Goal: Task Accomplishment & Management: Manage account settings

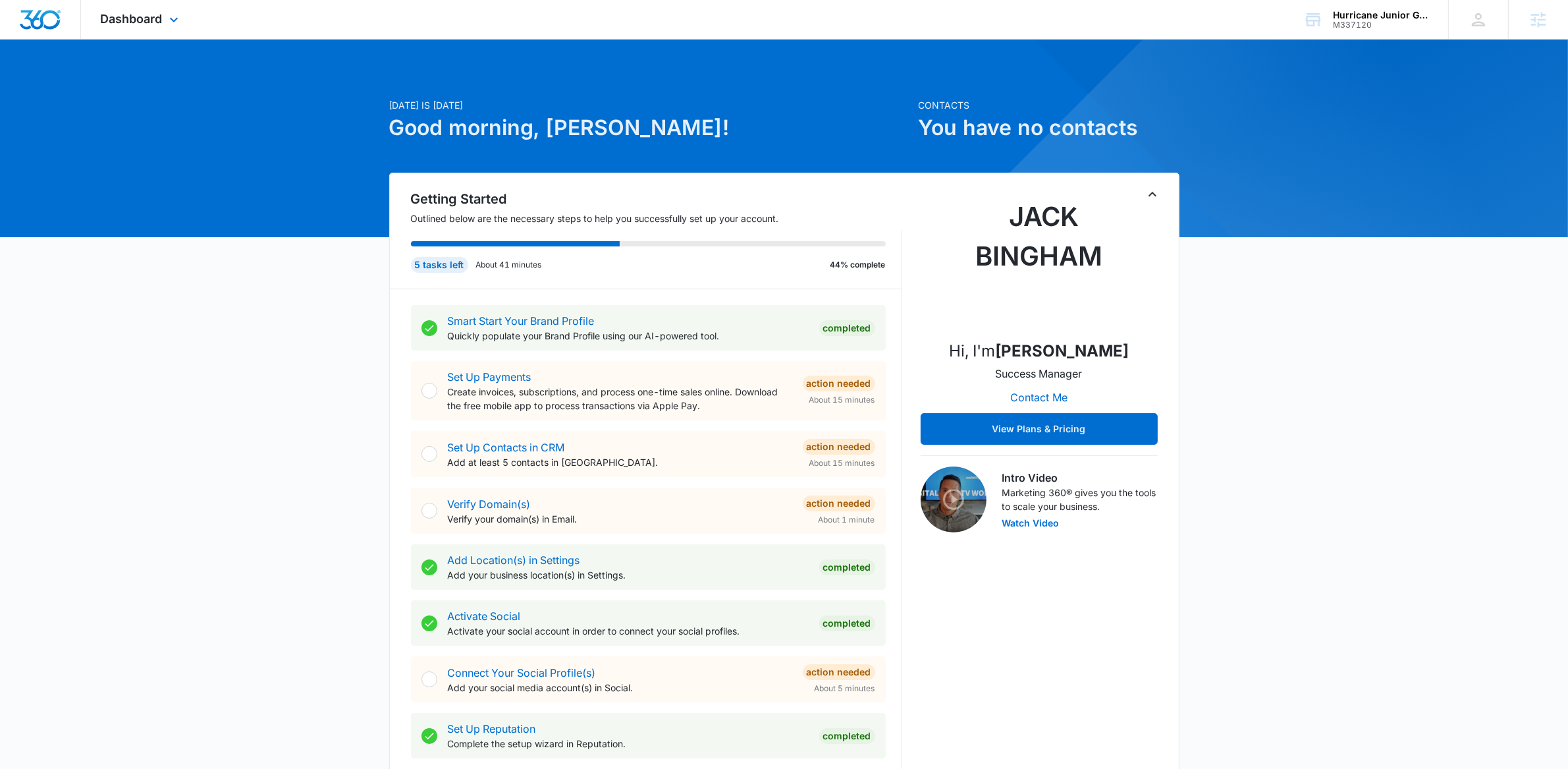
click at [157, 9] on div "Dashboard Apps Reputation Email Social POS Content Ads Intelligence Files Brand…" at bounding box center [141, 19] width 120 height 39
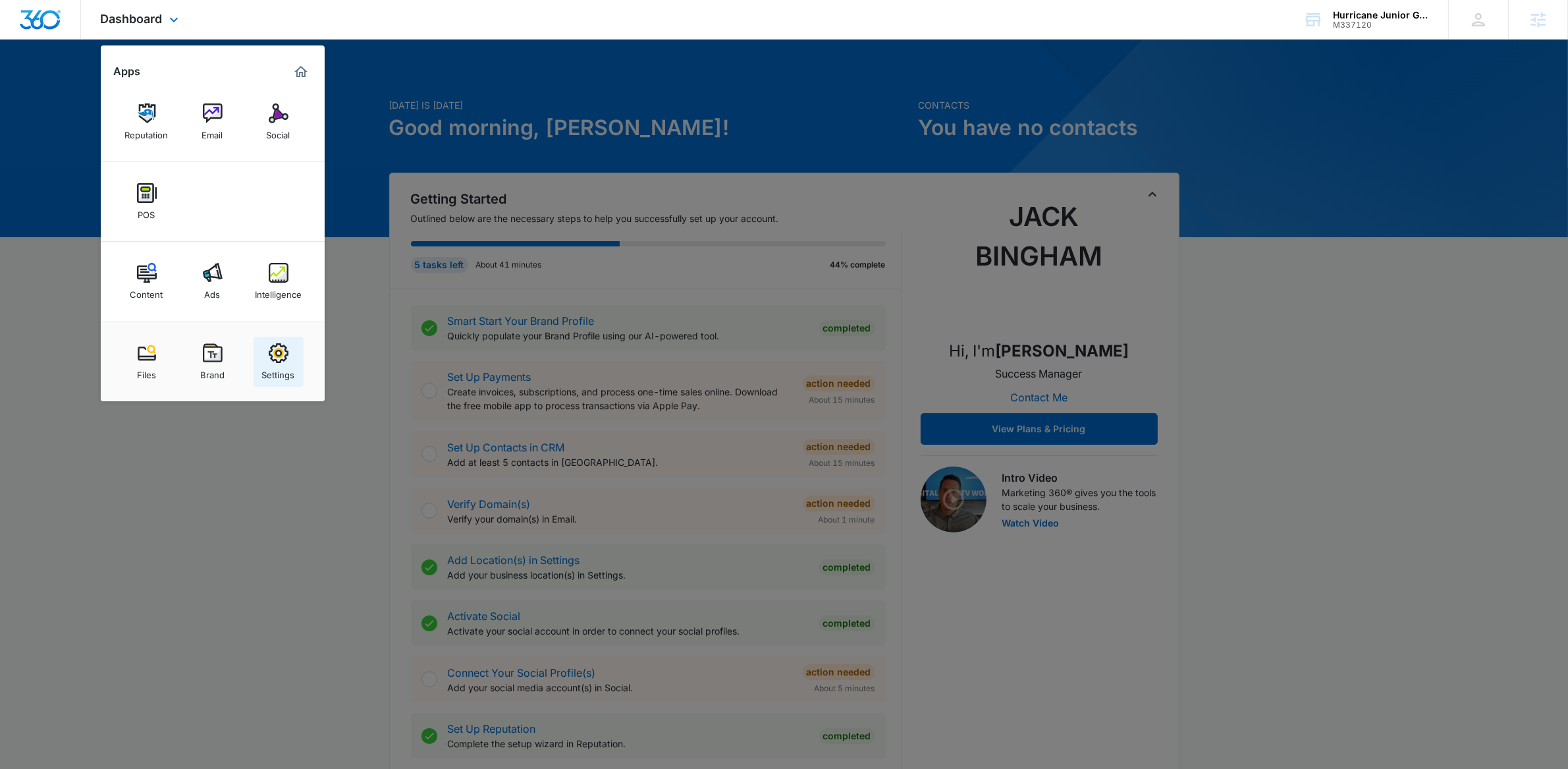
click at [278, 341] on link "Settings" at bounding box center [279, 361] width 50 height 50
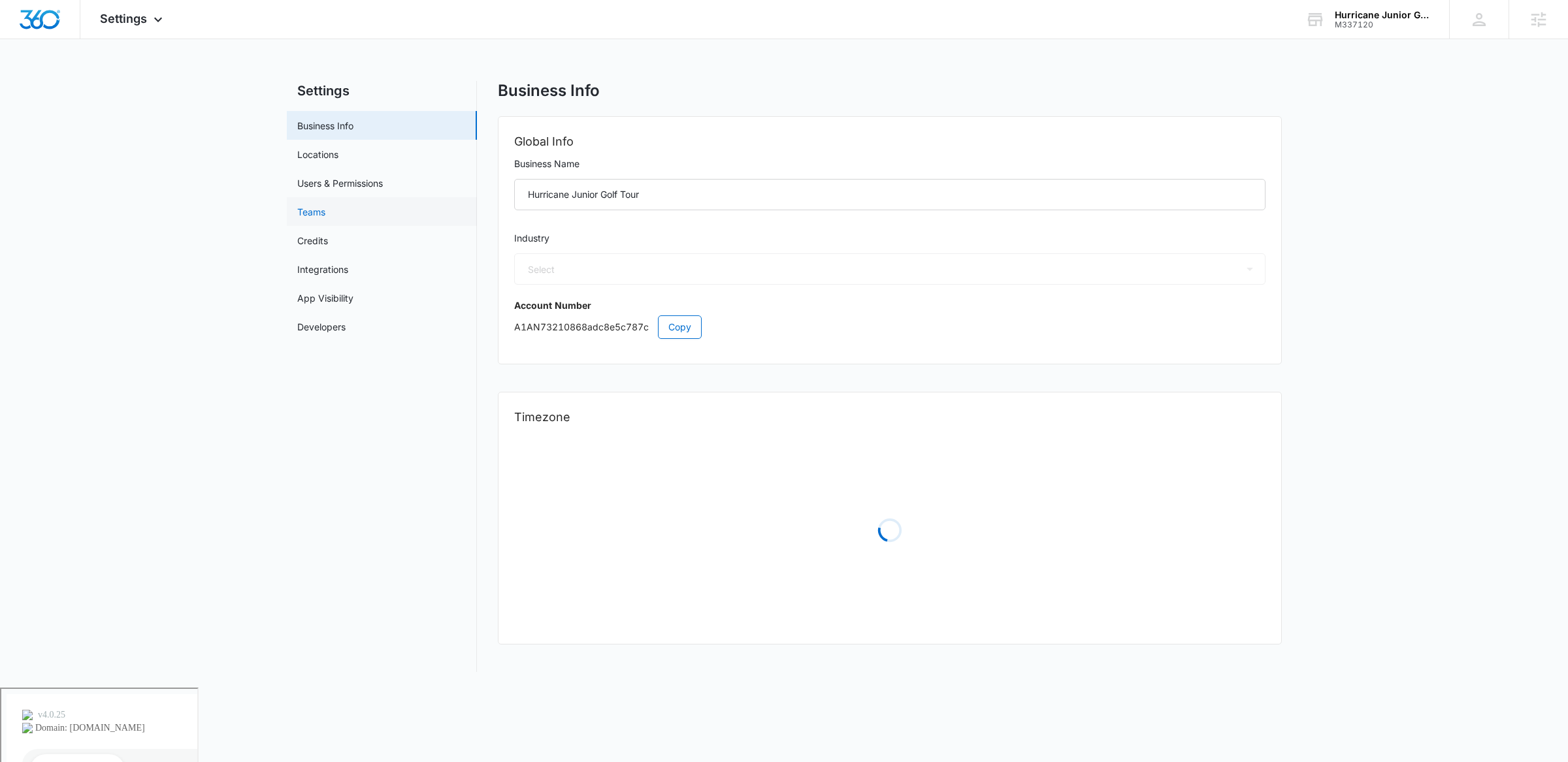
select select "24"
select select "US"
select select "America/New_York"
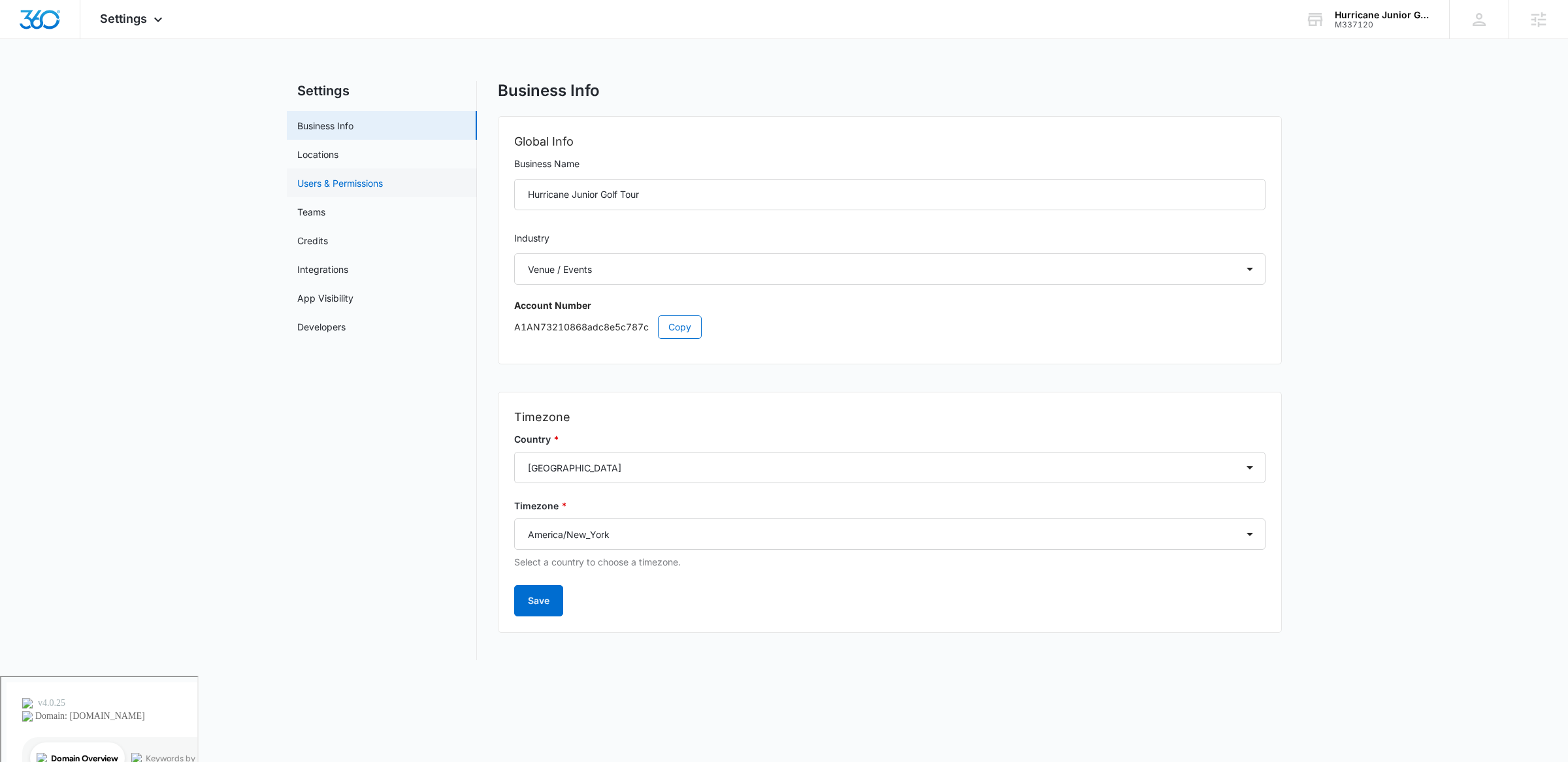
click at [363, 188] on link "Users & Permissions" at bounding box center [340, 183] width 85 height 14
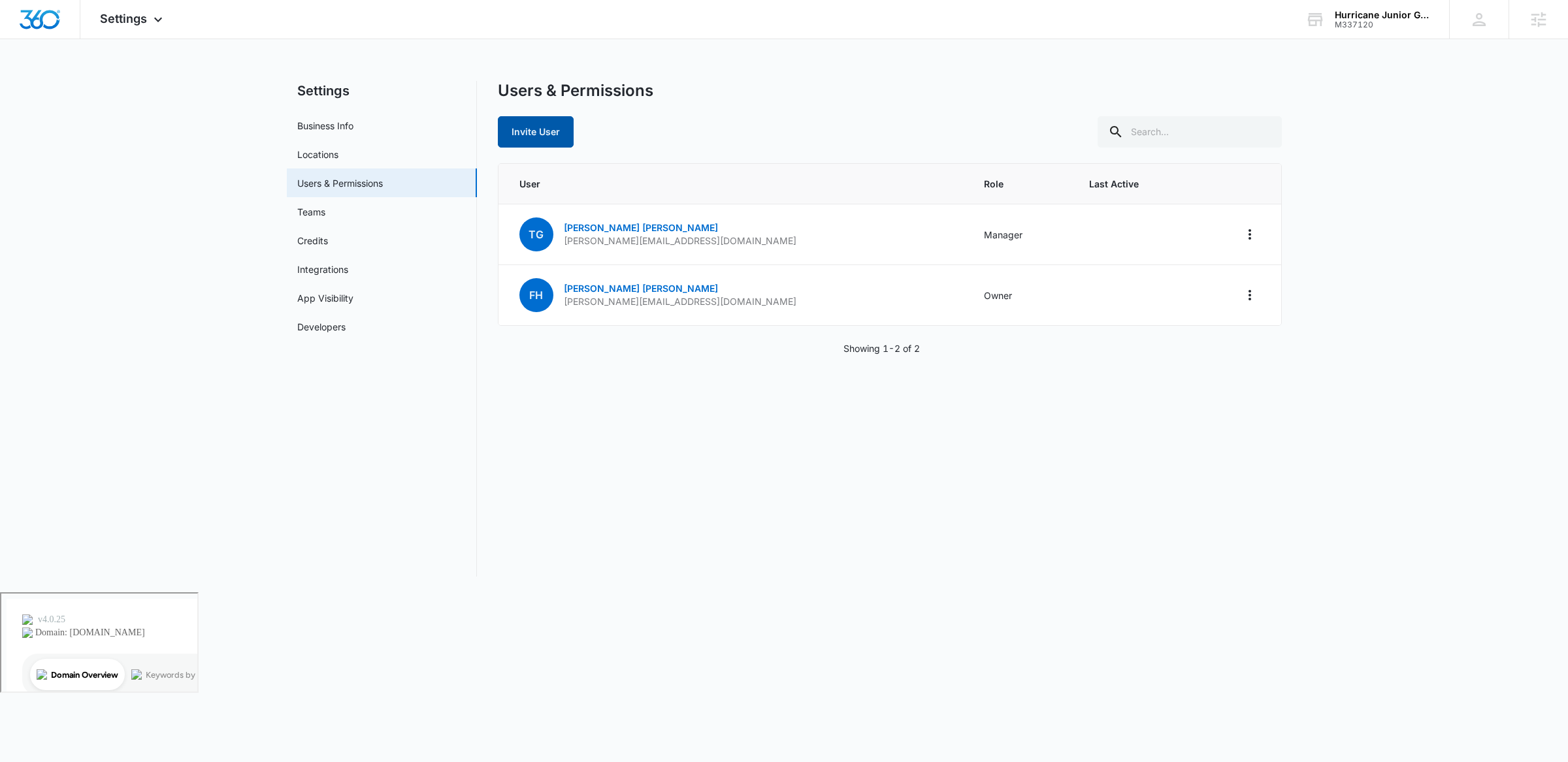
click at [539, 131] on button "Invite User" at bounding box center [536, 132] width 75 height 31
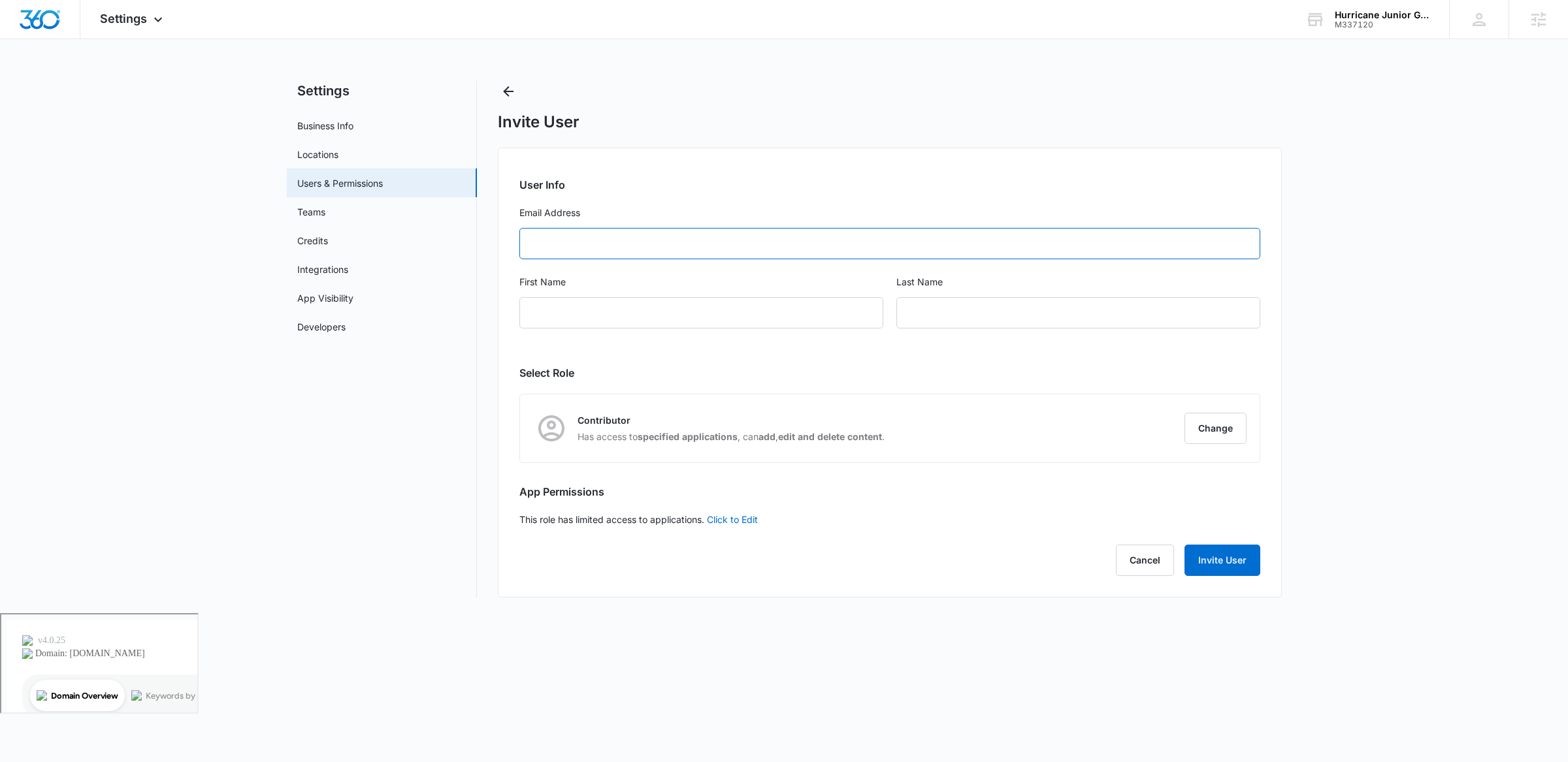
click at [581, 241] on input "Email Address" at bounding box center [889, 243] width 740 height 31
paste input "javier@hjgt.org"
type input "javier@hjgt.org"
click at [604, 313] on input "First Name" at bounding box center [701, 313] width 364 height 31
type input "Javier"
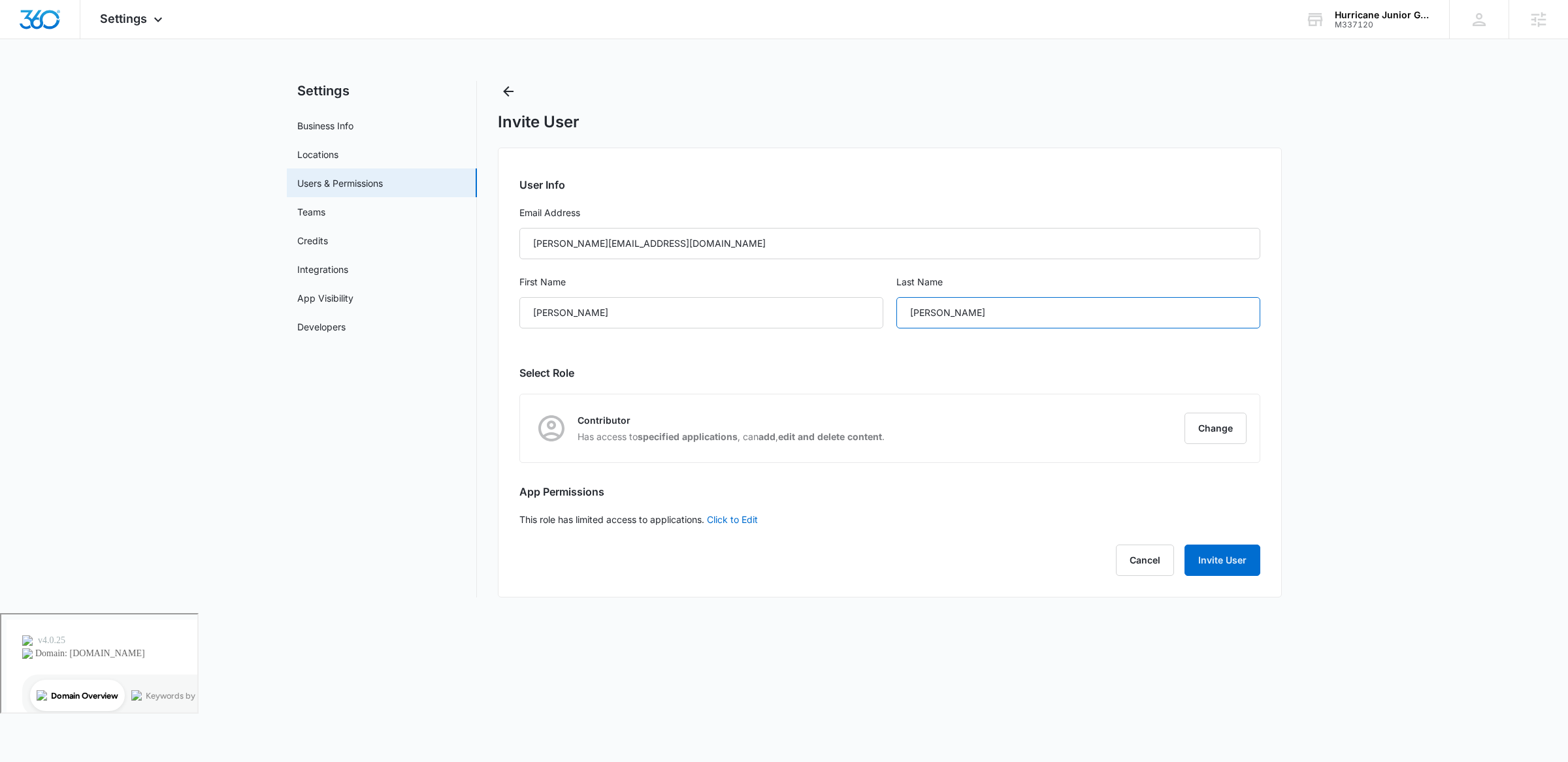
type input "Mendez"
click at [870, 613] on div "Settings Business Info Locations Users & Permissions Teams Credits Integrations…" at bounding box center [784, 347] width 995 height 532
click at [1206, 427] on button "Change" at bounding box center [1215, 428] width 62 height 31
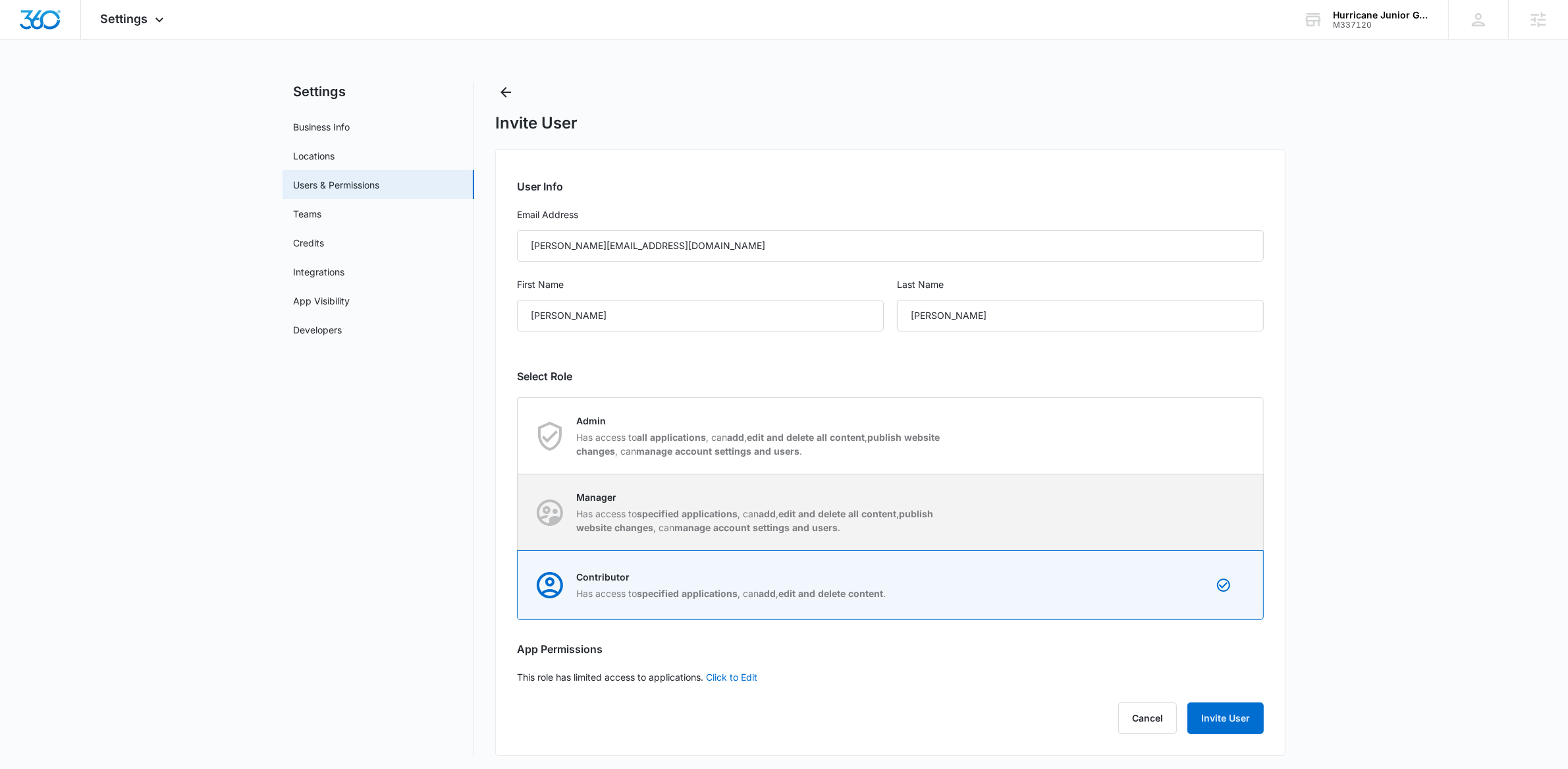
click at [861, 528] on p "Has access to specified applications , can add , edit and delete all content , …" at bounding box center [761, 521] width 370 height 28
click at [519, 512] on input "Manager Has access to specified applications , can add , edit and delete all co…" at bounding box center [518, 511] width 1 height 1
radio input "true"
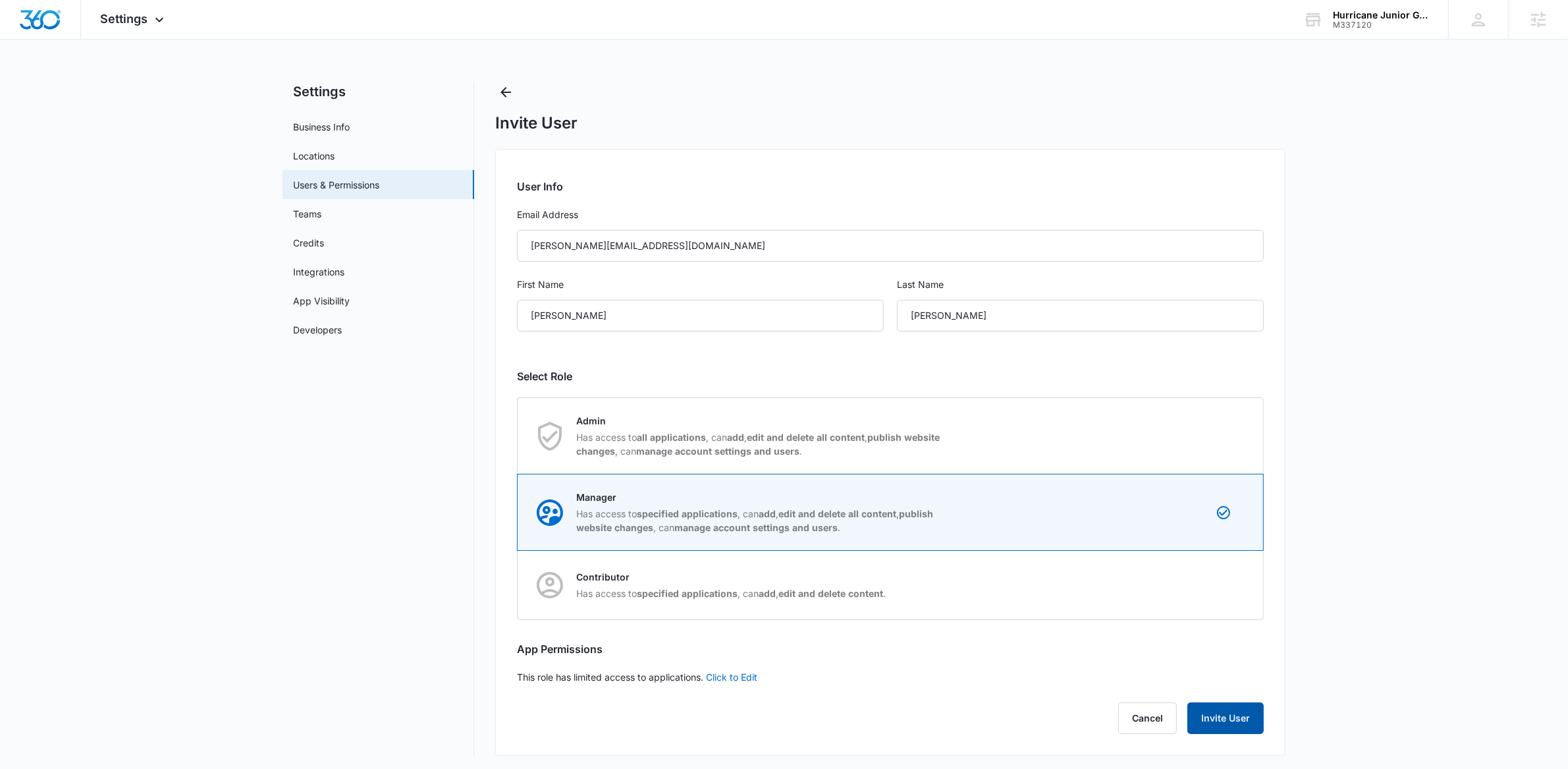
click at [1223, 720] on button "Invite User" at bounding box center [1225, 718] width 76 height 32
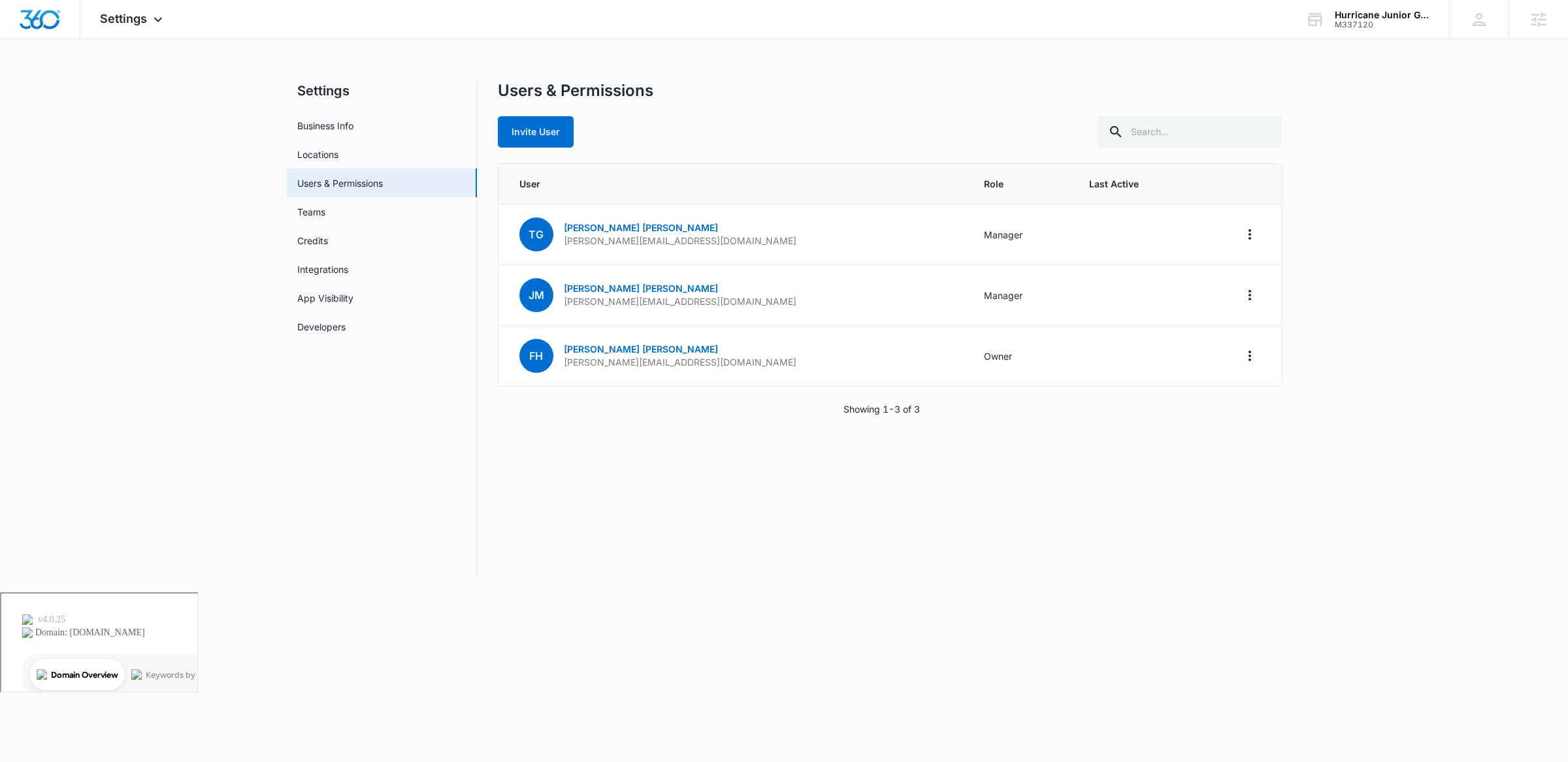
click at [152, 76] on div "Settings Apps Reputation Email Social POS Content Ads Intelligence Files Brand …" at bounding box center [784, 296] width 1568 height 592
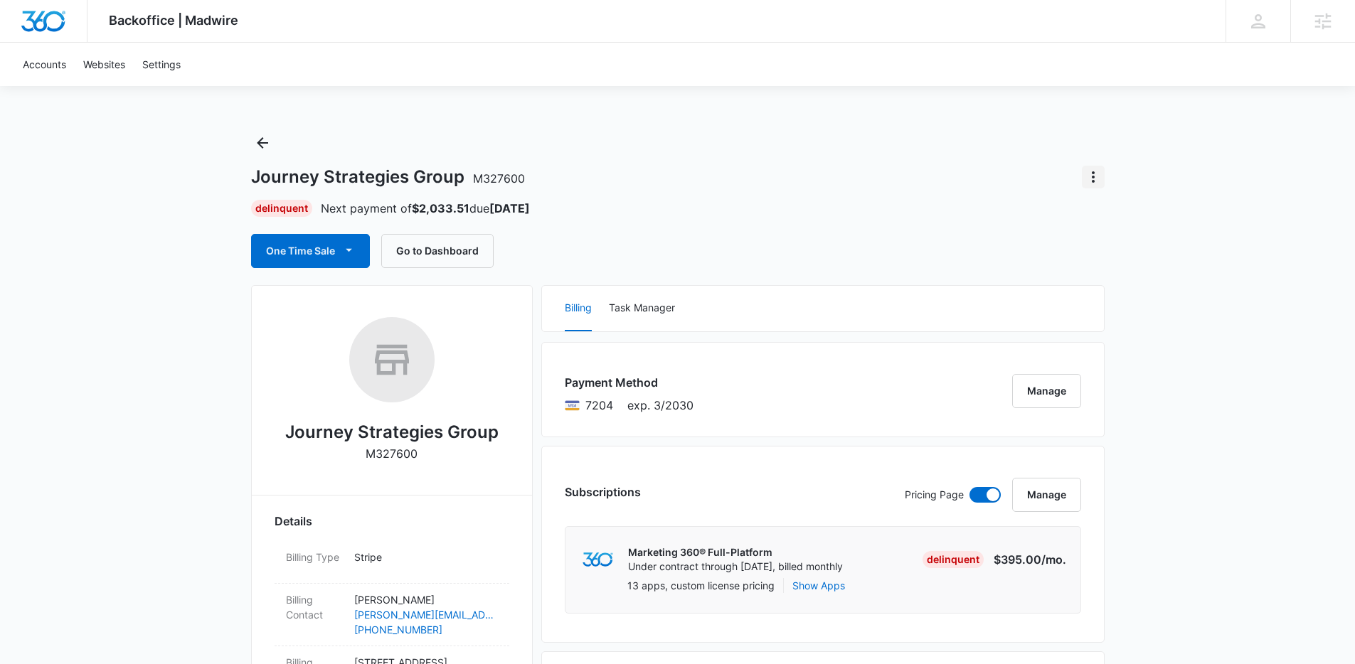
click at [1094, 172] on icon "Actions" at bounding box center [1092, 176] width 3 height 11
click at [1158, 217] on div "Close Account" at bounding box center [1132, 217] width 67 height 10
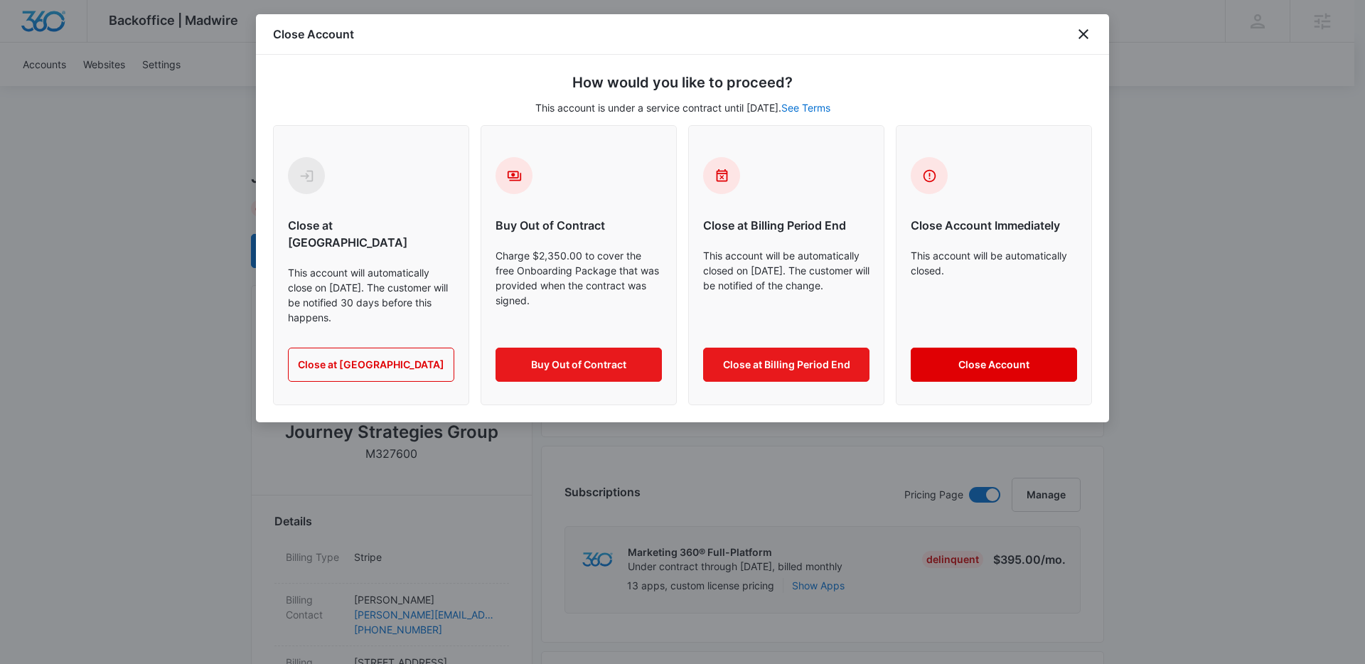
click at [998, 352] on button "Close Account" at bounding box center [994, 365] width 166 height 34
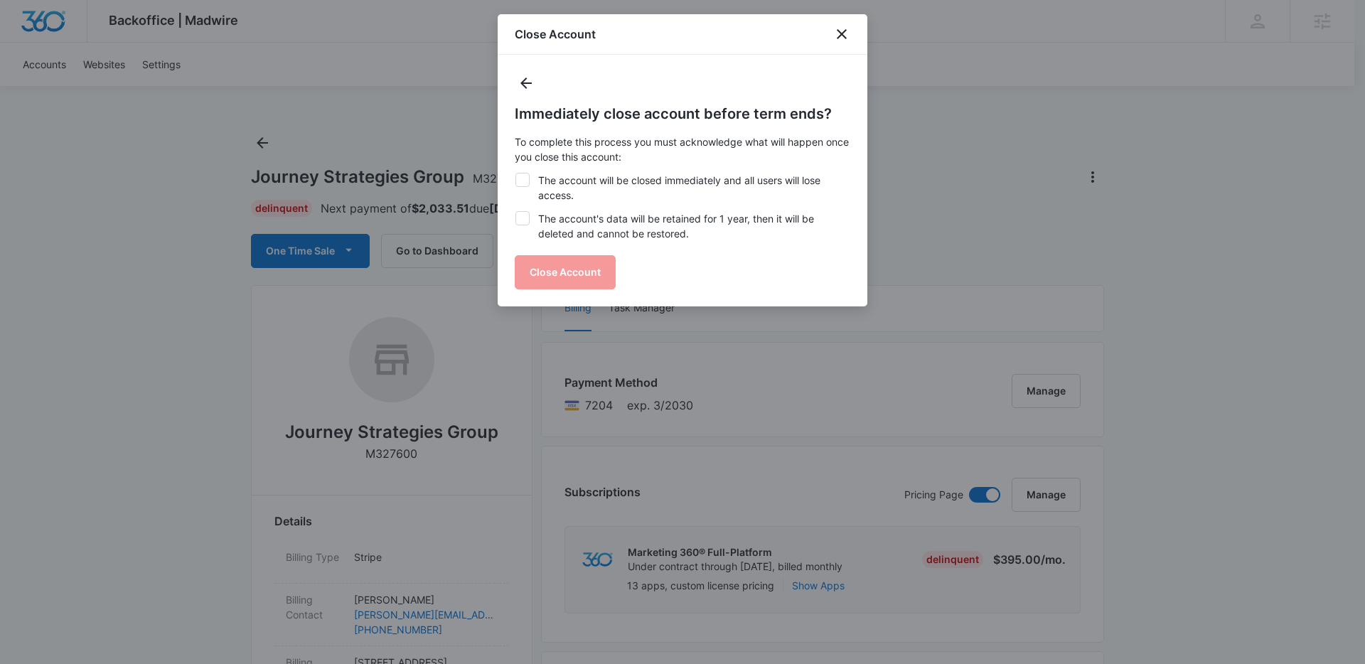
click at [527, 176] on icon at bounding box center [522, 180] width 13 height 13
click at [516, 174] on input "The account will be closed immediately and all users will lose access." at bounding box center [515, 173] width 1 height 1
checkbox input "true"
click at [526, 219] on icon at bounding box center [522, 218] width 13 height 13
click at [516, 212] on input "The account's data will be retained for 1 year, then it will be deleted and can…" at bounding box center [515, 211] width 1 height 1
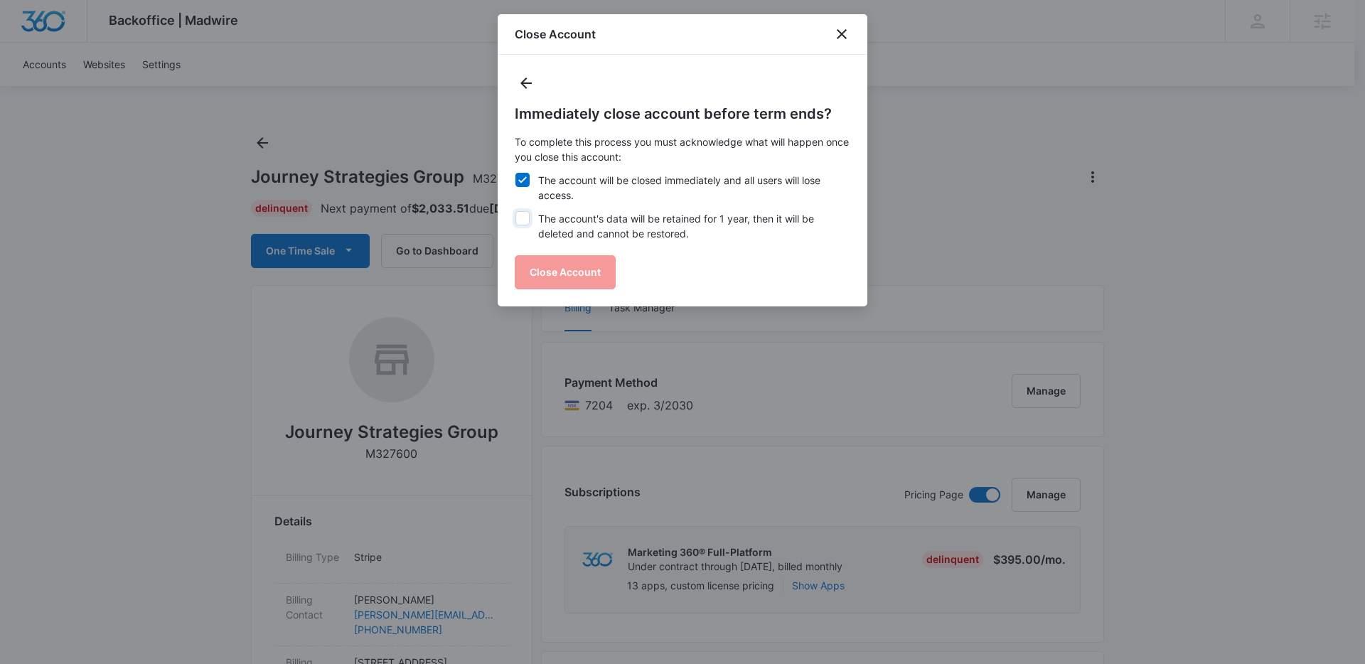
checkbox input "true"
click at [559, 269] on button "Close Account" at bounding box center [565, 272] width 101 height 34
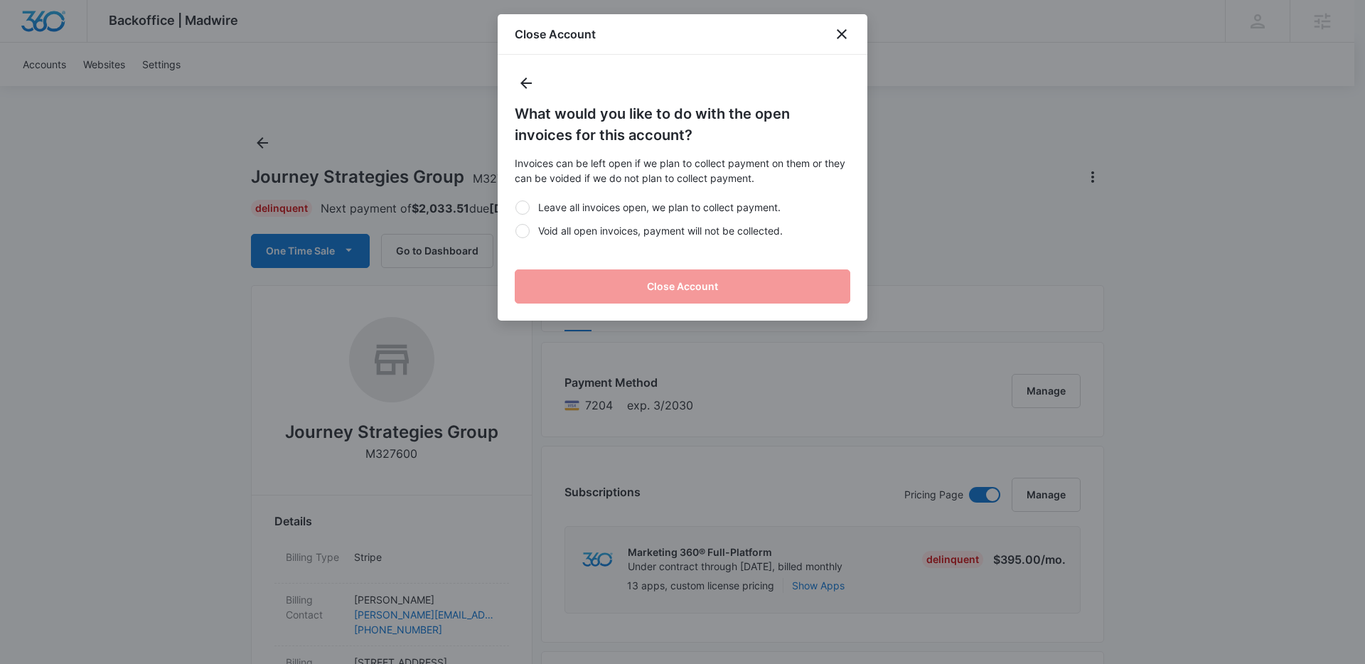
click at [525, 229] on div at bounding box center [523, 231] width 14 height 14
click at [516, 230] on input "Void all open invoices, payment will not be collected." at bounding box center [515, 230] width 1 height 1
radio input "true"
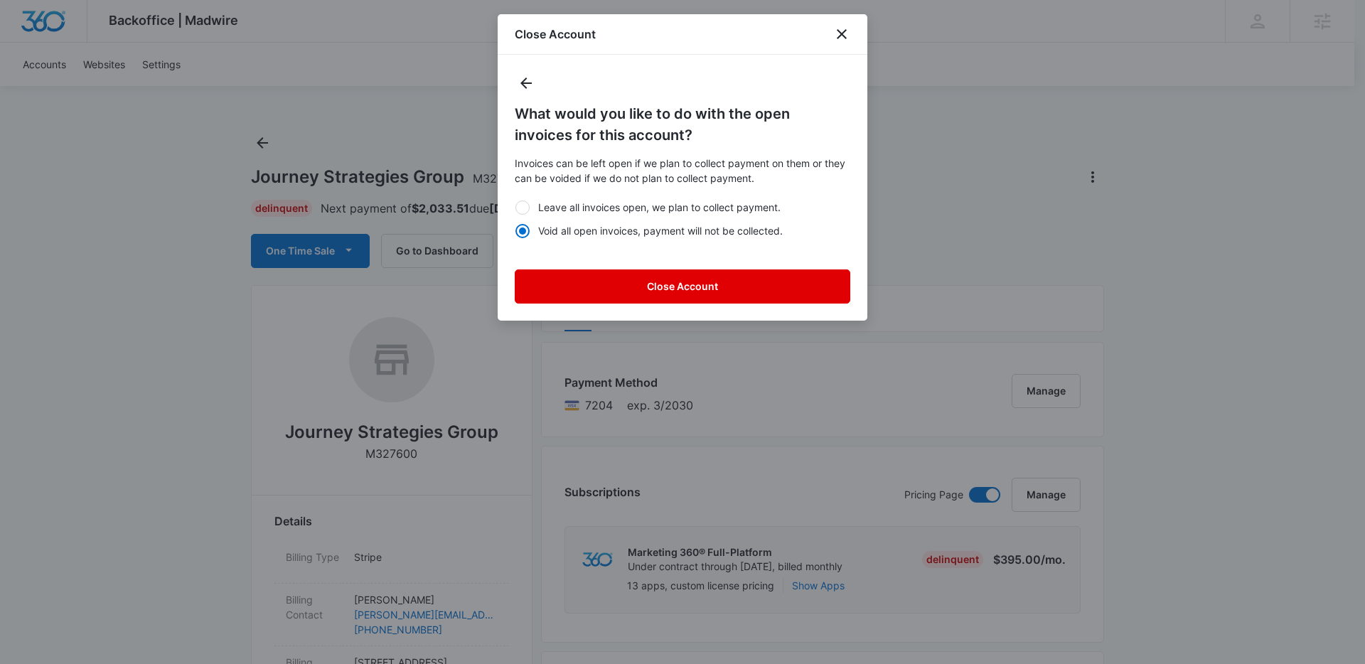
click at [713, 281] on button "Close Account" at bounding box center [683, 286] width 336 height 34
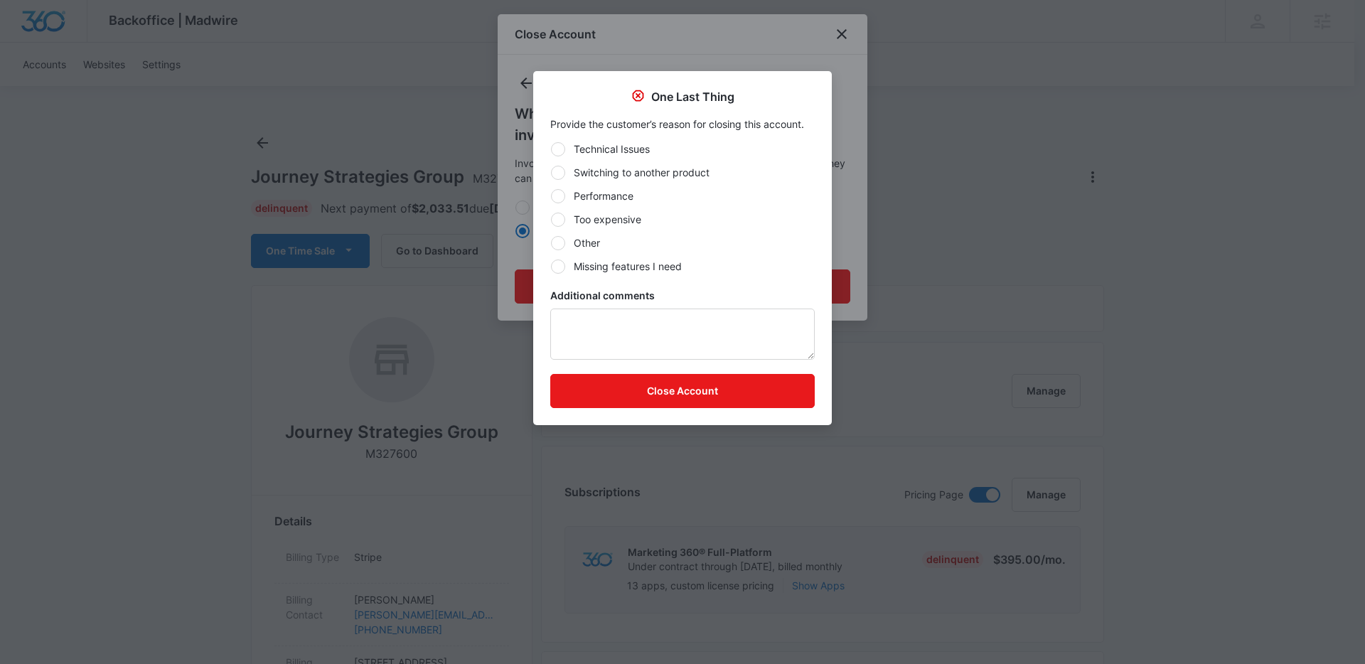
click at [561, 243] on div at bounding box center [558, 243] width 14 height 14
click at [551, 243] on input "Other" at bounding box center [550, 242] width 1 height 1
radio input "true"
click at [699, 395] on button "Close Account" at bounding box center [682, 391] width 265 height 34
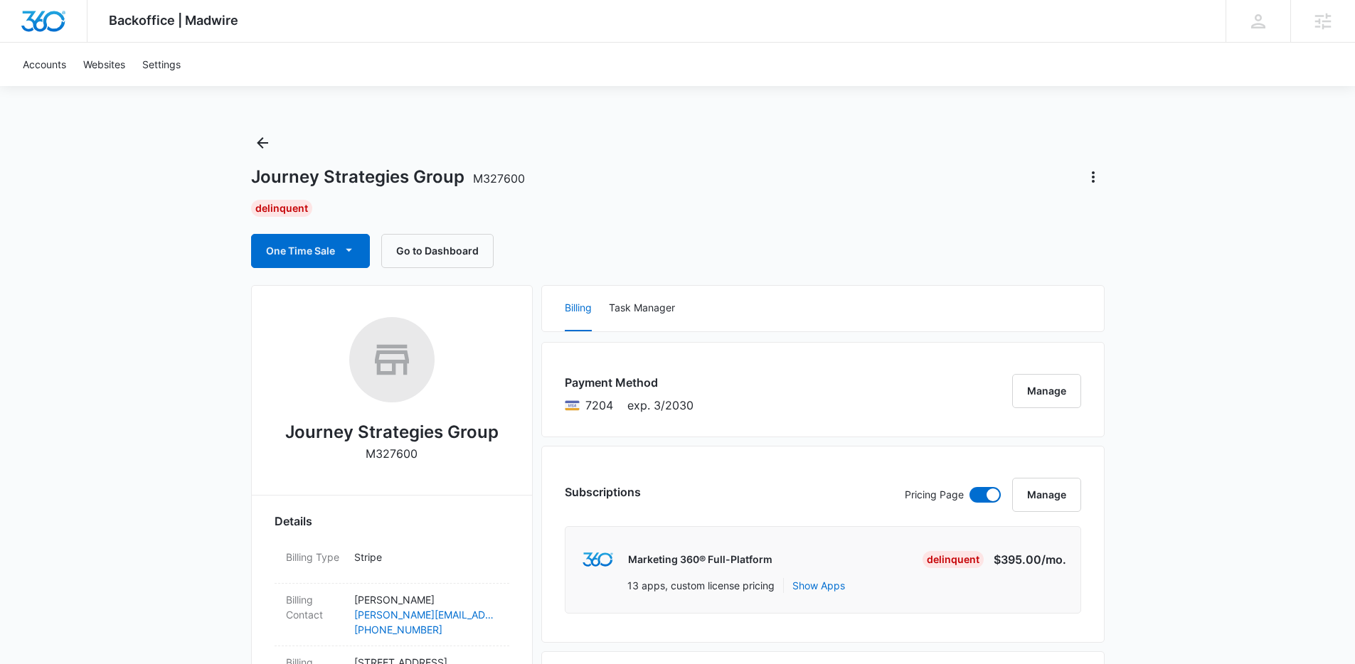
scroll to position [3, 0]
